Goal: Information Seeking & Learning: Learn about a topic

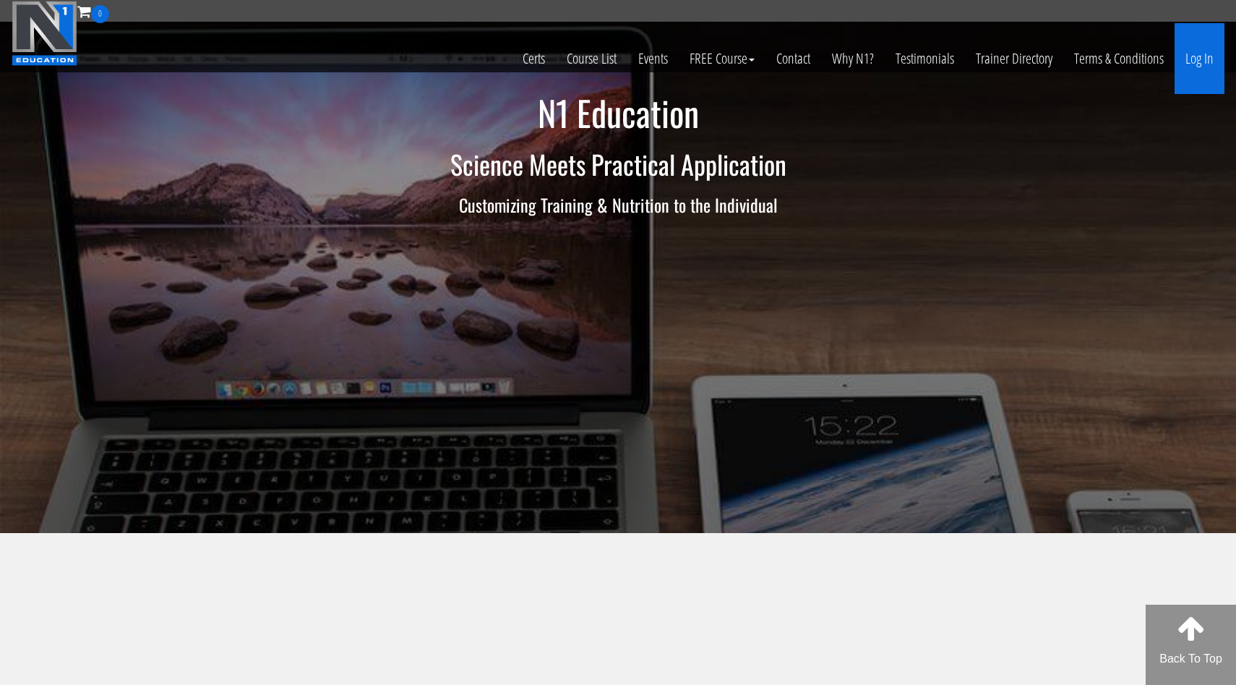
click at [1197, 59] on link "Log In" at bounding box center [1200, 58] width 50 height 71
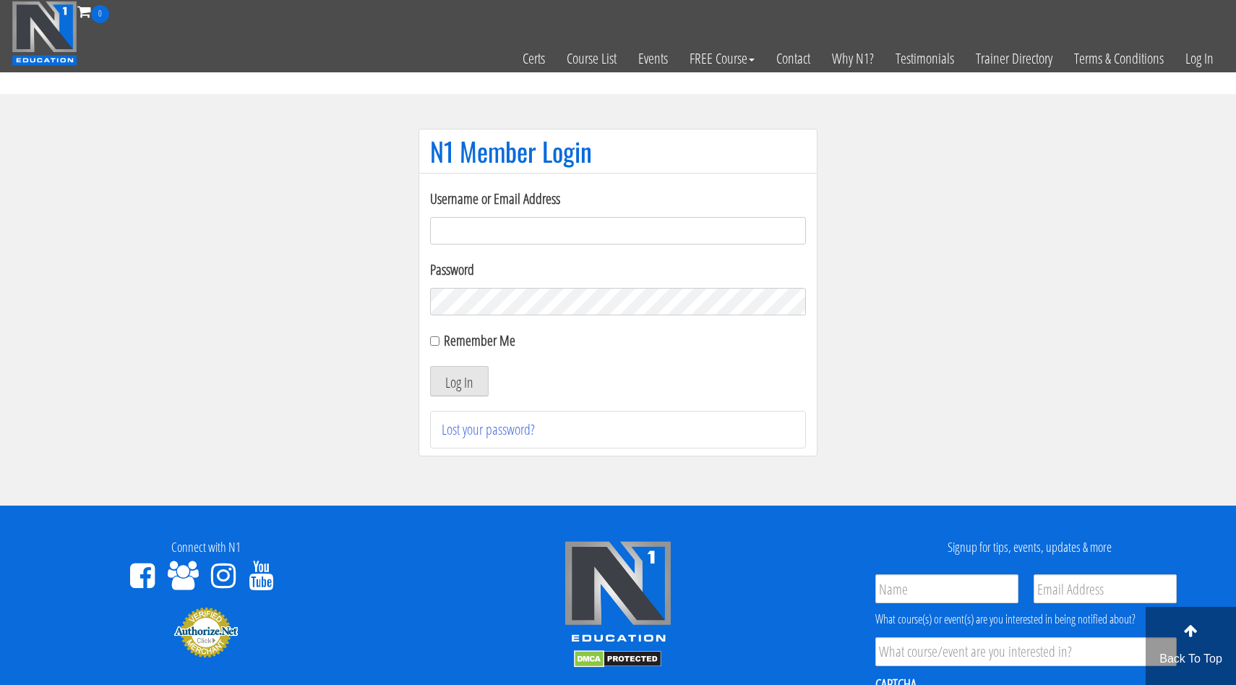
click at [470, 229] on input "Username or Email Address" at bounding box center [618, 230] width 376 height 27
type input "[EMAIL_ADDRESS][DOMAIN_NAME]"
click at [455, 397] on div "Username or Email Address [EMAIL_ADDRESS][DOMAIN_NAME] Password Remember Me Log…" at bounding box center [618, 318] width 376 height 260
click at [466, 386] on button "Log In" at bounding box center [459, 381] width 59 height 30
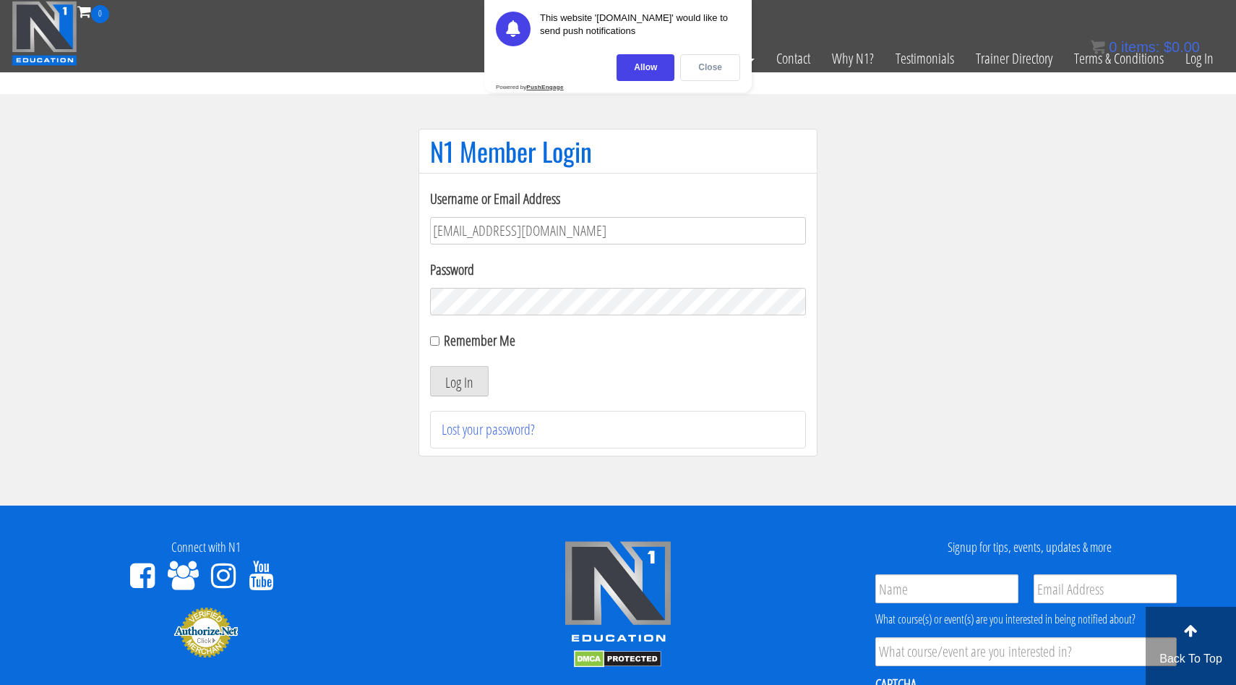
click at [716, 59] on div "Close" at bounding box center [710, 67] width 60 height 27
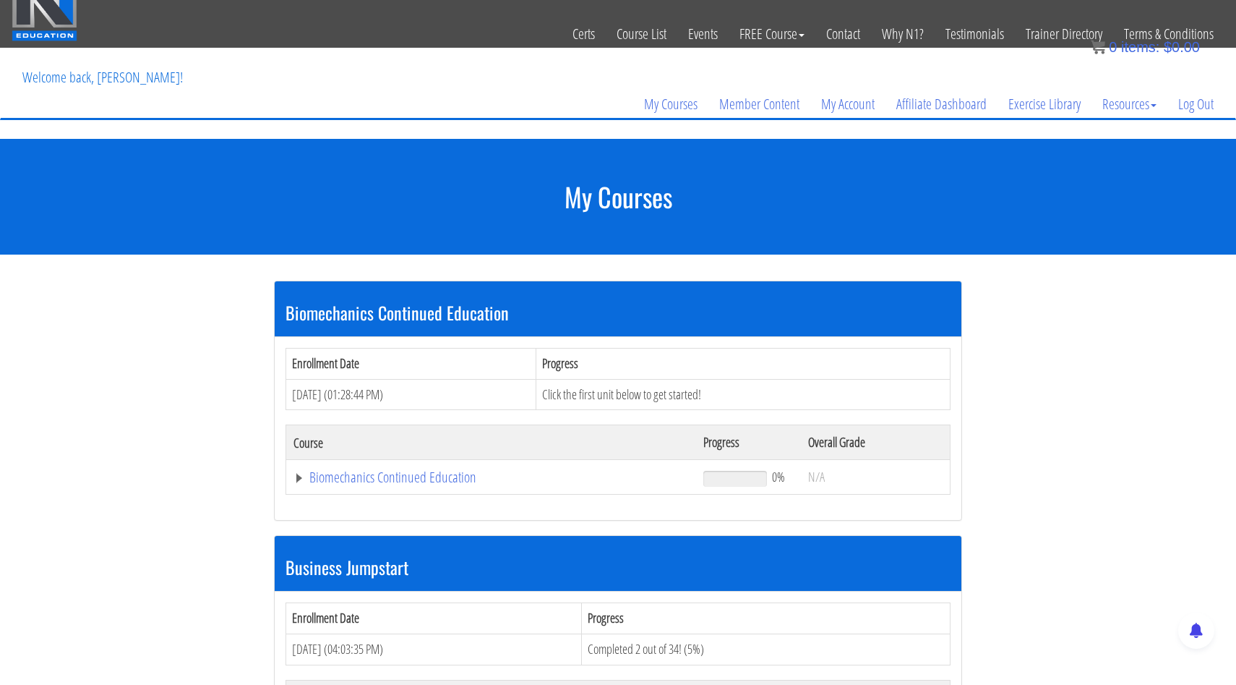
scroll to position [25, 0]
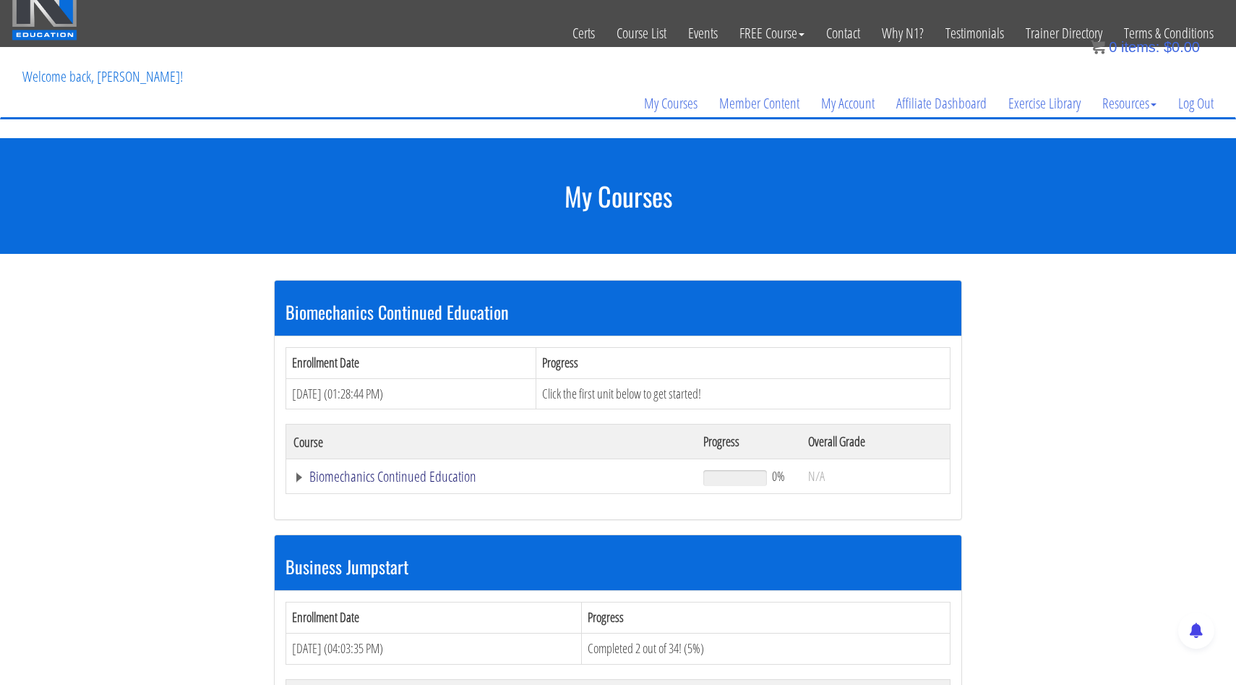
click at [406, 475] on link "Biomechanics Continued Education" at bounding box center [490, 476] width 395 height 14
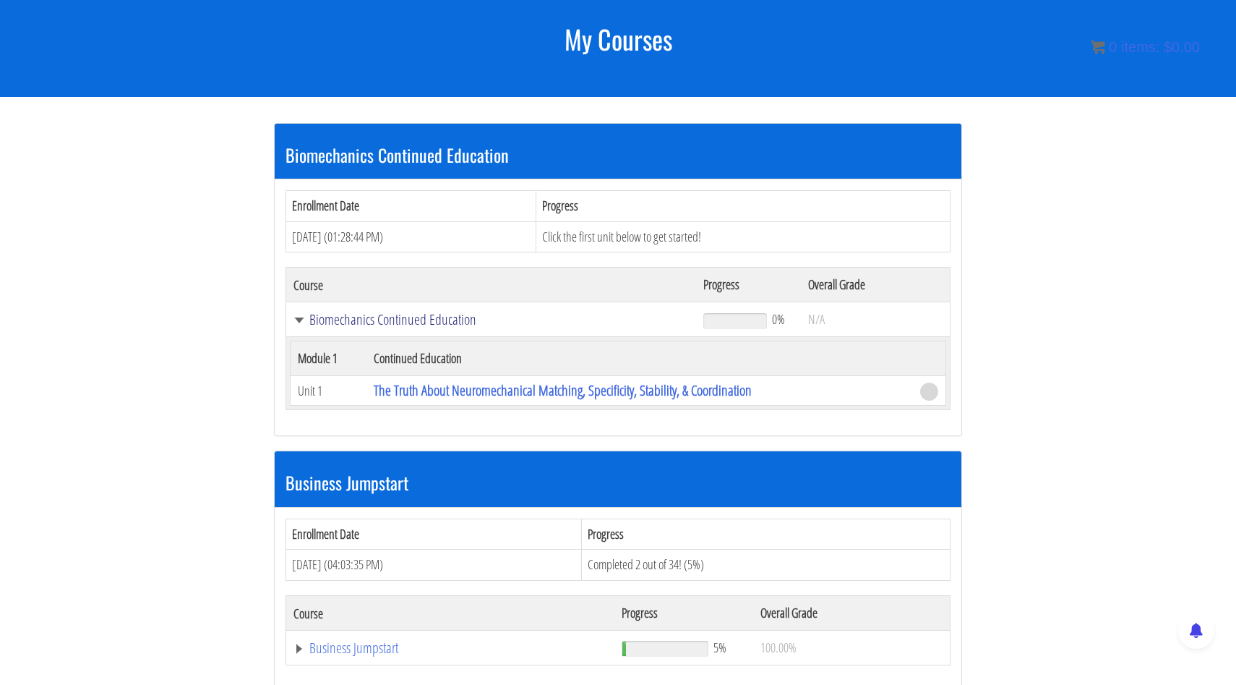
scroll to position [184, 0]
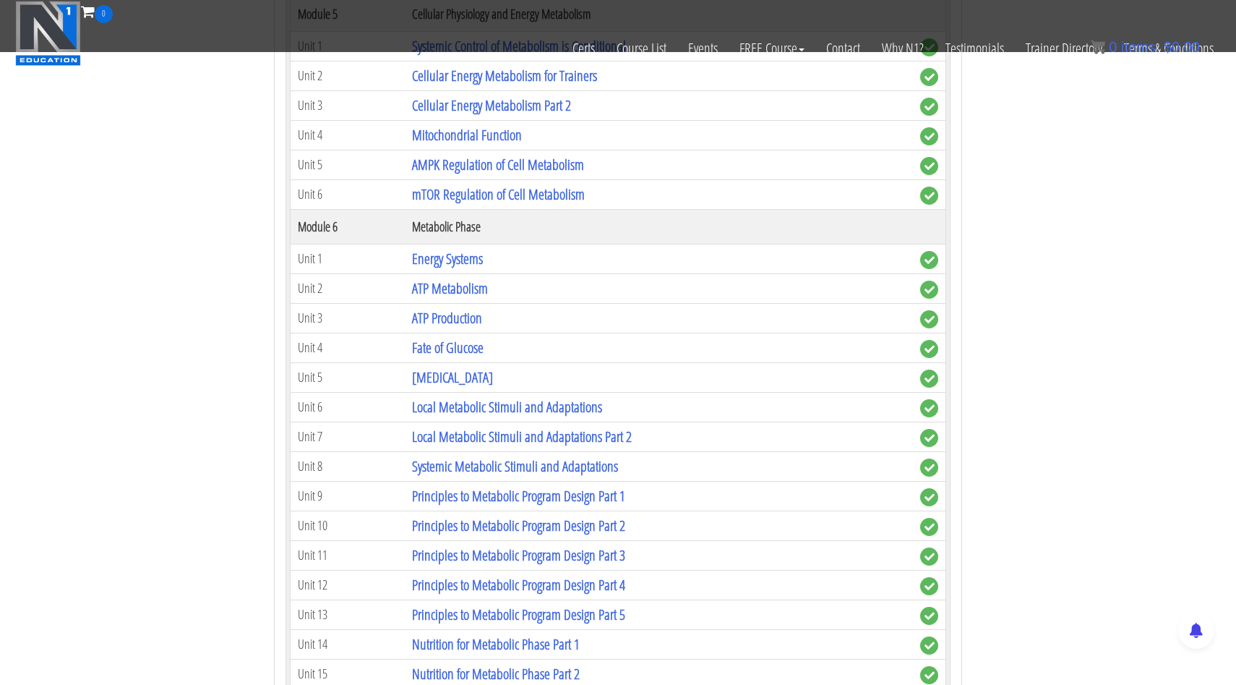
scroll to position [1881, 0]
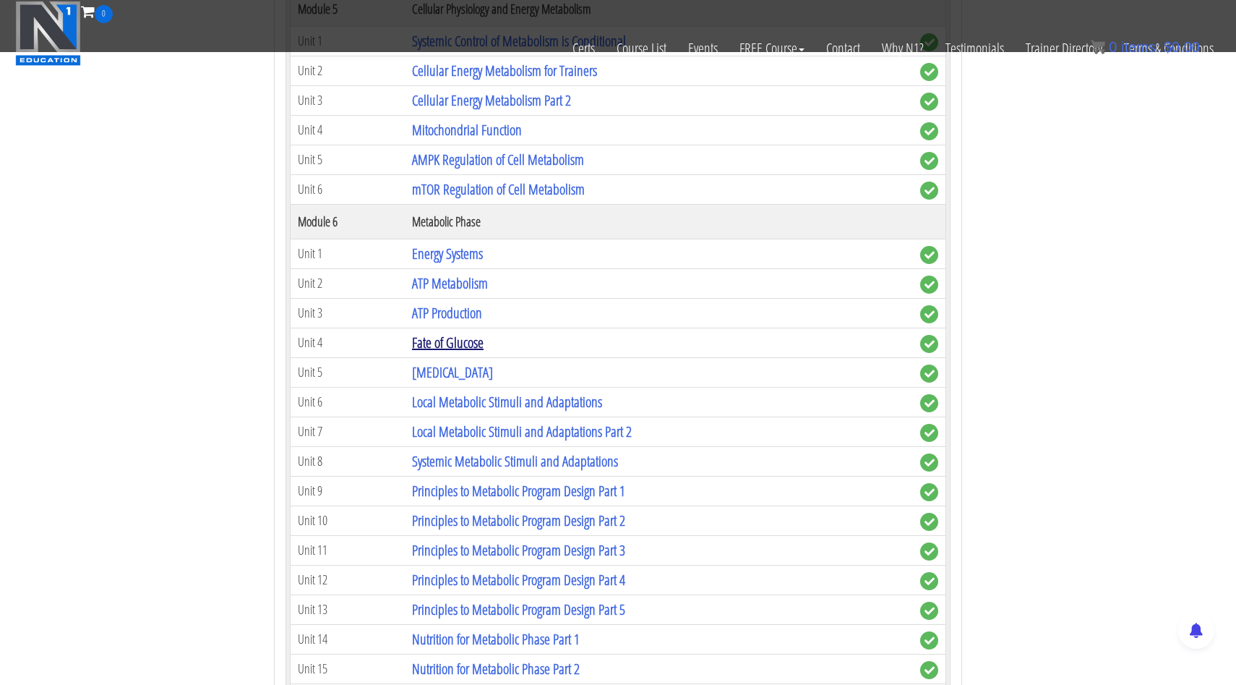
click at [431, 338] on link "Fate of Glucose" at bounding box center [448, 343] width 72 height 20
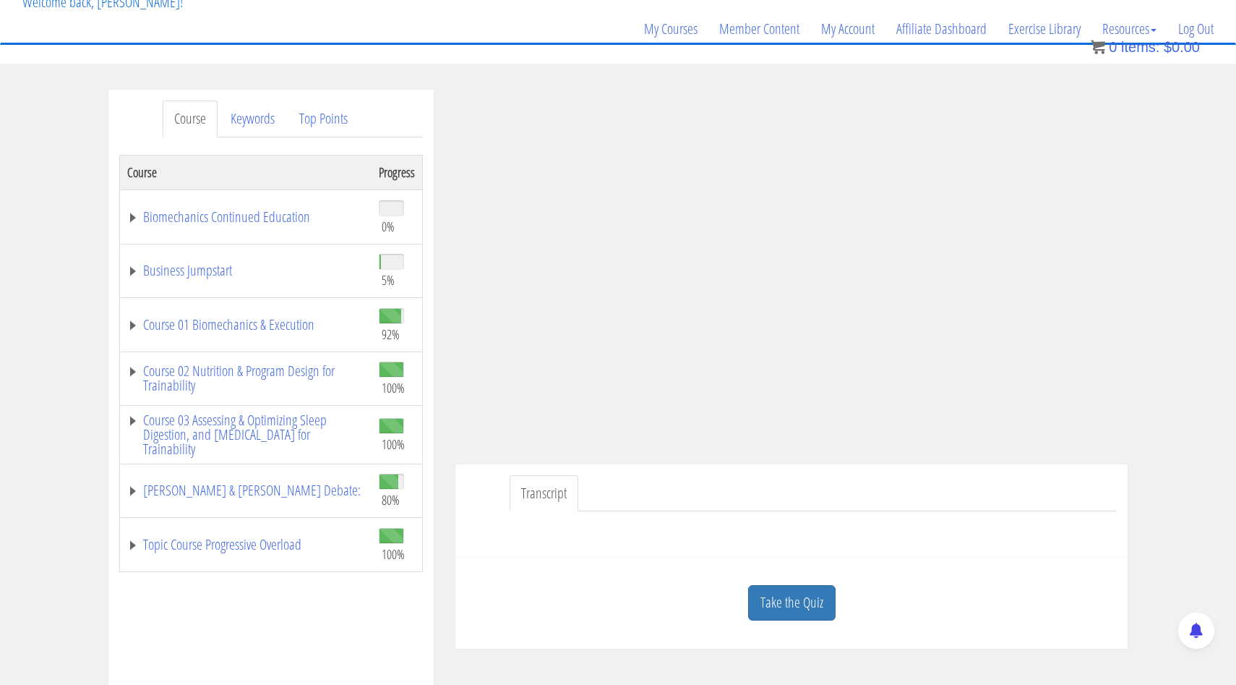
scroll to position [101, 0]
click at [473, 526] on div at bounding box center [791, 527] width 651 height 35
